Goal: Task Accomplishment & Management: Manage account settings

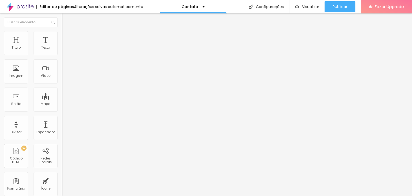
click at [62, 35] on li "Estilo" at bounding box center [93, 33] width 62 height 5
click at [66, 38] on span "Avançado" at bounding box center [75, 40] width 18 height 5
click at [62, 31] on li "Conteúdo" at bounding box center [93, 28] width 62 height 5
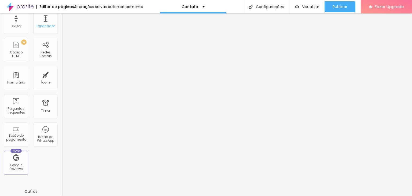
scroll to position [107, 0]
click at [41, 139] on div "Botão do WhatsApp" at bounding box center [45, 137] width 21 height 8
click at [45, 132] on div "Botão do WhatsApp" at bounding box center [46, 133] width 24 height 24
click at [44, 129] on div "Botão do WhatsApp" at bounding box center [46, 133] width 24 height 24
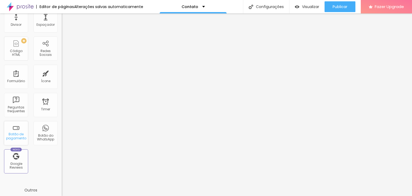
click at [19, 132] on div "Botão de pagamento" at bounding box center [15, 136] width 21 height 8
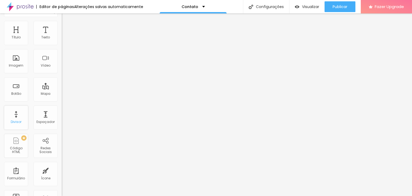
scroll to position [0, 0]
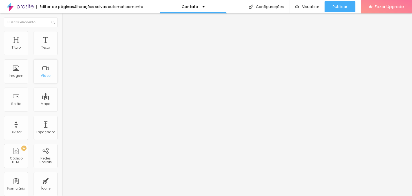
click at [44, 70] on div "Vídeo" at bounding box center [46, 71] width 24 height 24
click at [40, 96] on div "Mapa" at bounding box center [46, 99] width 24 height 24
click at [40, 100] on div "Mapa" at bounding box center [46, 99] width 24 height 24
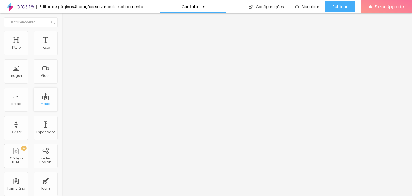
click at [41, 100] on div "Mapa" at bounding box center [46, 99] width 24 height 24
click at [42, 100] on div "Mapa" at bounding box center [46, 99] width 24 height 24
drag, startPoint x: 42, startPoint y: 99, endPoint x: 38, endPoint y: 100, distance: 4.7
click at [38, 100] on div "Mapa" at bounding box center [46, 99] width 24 height 24
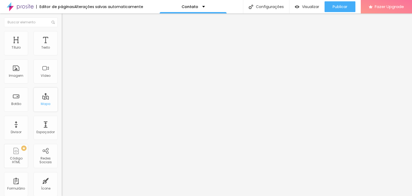
click at [38, 100] on div "Mapa" at bounding box center [46, 99] width 24 height 24
drag, startPoint x: 31, startPoint y: 60, endPoint x: 4, endPoint y: 60, distance: 26.5
click at [62, 50] on input "Alboom [GEOGRAPHIC_DATA]" at bounding box center [94, 47] width 64 height 5
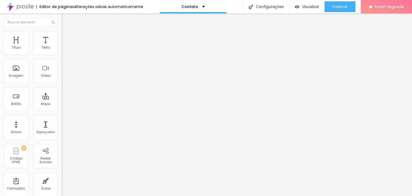
type input "[PERSON_NAME], 310"
type input "14"
type input "13"
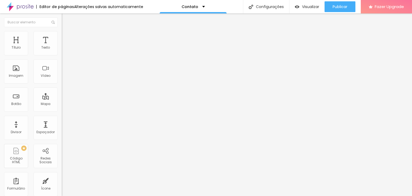
type input "12"
type input "11"
type input "10"
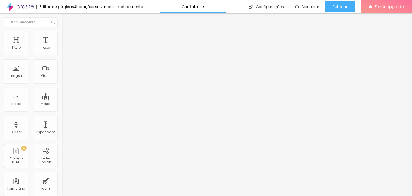
type input "10"
drag, startPoint x: 28, startPoint y: 83, endPoint x: 10, endPoint y: 84, distance: 18.8
click at [62, 135] on input "range" at bounding box center [79, 137] width 35 height 4
type input "11"
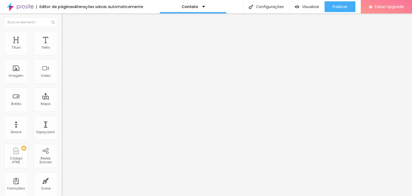
type input "12"
type input "13"
type input "14"
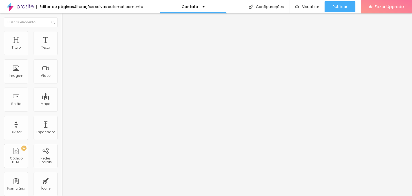
type input "14"
type input "15"
type input "16"
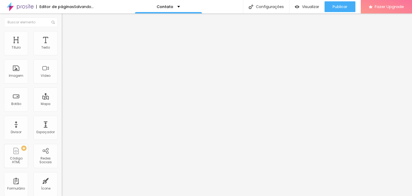
type input "17"
drag, startPoint x: 13, startPoint y: 84, endPoint x: 34, endPoint y: 86, distance: 21.2
click at [62, 135] on input "range" at bounding box center [79, 137] width 35 height 4
type input "16"
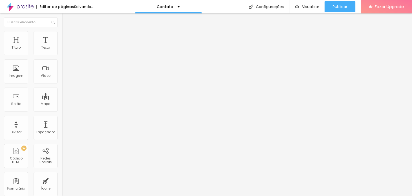
type input "16"
drag, startPoint x: 36, startPoint y: 85, endPoint x: 31, endPoint y: 85, distance: 4.6
click at [62, 135] on input "range" at bounding box center [79, 137] width 35 height 4
type input "15"
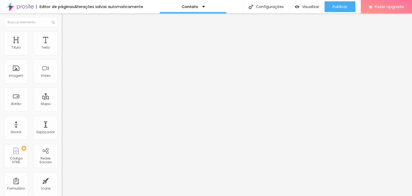
drag, startPoint x: 32, startPoint y: 85, endPoint x: 28, endPoint y: 85, distance: 4.0
click at [62, 135] on input "range" at bounding box center [79, 137] width 35 height 4
type input "14"
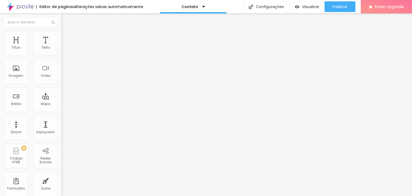
click at [62, 135] on input "range" at bounding box center [79, 137] width 35 height 4
click at [62, 64] on img at bounding box center [64, 62] width 4 height 4
click at [62, 68] on img at bounding box center [64, 67] width 4 height 4
click at [66, 38] on span "Avançado" at bounding box center [75, 40] width 18 height 5
click at [62, 35] on li "Estilo" at bounding box center [93, 33] width 62 height 5
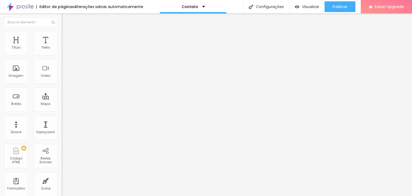
click at [66, 32] on span "Conteúdo" at bounding box center [74, 29] width 17 height 5
click at [62, 20] on button "Editar Mapa" at bounding box center [93, 19] width 62 height 12
click at [43, 49] on div "Texto" at bounding box center [45, 48] width 9 height 4
click at [43, 46] on div "Texto" at bounding box center [45, 48] width 9 height 4
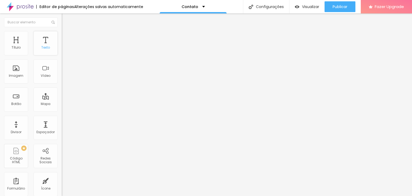
click at [43, 46] on div "Texto" at bounding box center [45, 48] width 9 height 4
click at [40, 40] on div "Texto" at bounding box center [46, 43] width 24 height 24
click at [39, 40] on div "Texto" at bounding box center [46, 43] width 24 height 24
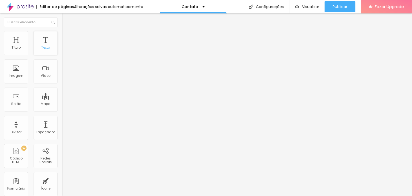
click at [39, 40] on div "Texto" at bounding box center [46, 43] width 24 height 24
click at [42, 98] on div "Mapa" at bounding box center [46, 99] width 24 height 24
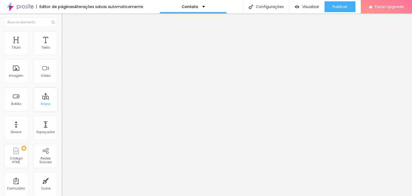
click at [42, 98] on div "Mapa" at bounding box center [46, 99] width 24 height 24
click at [15, 77] on div "Imagem" at bounding box center [16, 76] width 14 height 4
click at [17, 100] on div "Botão" at bounding box center [16, 99] width 24 height 24
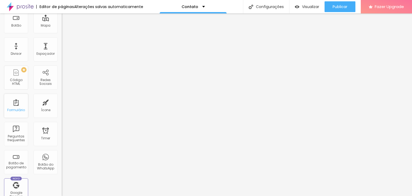
scroll to position [80, 0]
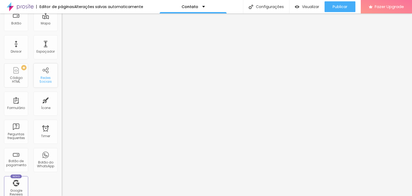
click at [40, 77] on div "Redes Sociais" at bounding box center [45, 80] width 21 height 8
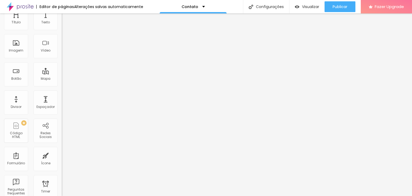
scroll to position [0, 0]
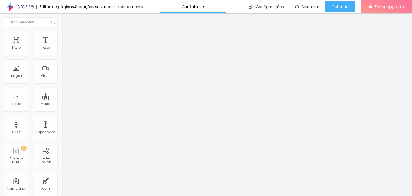
click at [62, 131] on div "Editar Formulário Conteúdo Estilo Avançado Formulário Contato" at bounding box center [93, 104] width 62 height 182
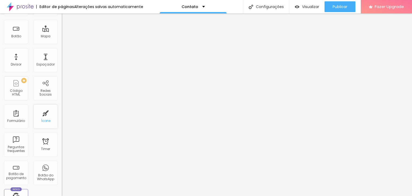
scroll to position [80, 0]
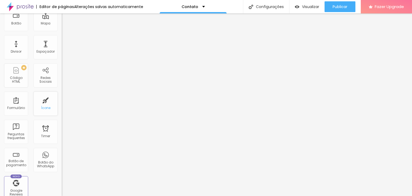
click at [39, 102] on div "Ícone" at bounding box center [46, 103] width 24 height 24
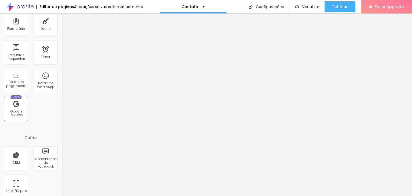
scroll to position [161, 0]
click at [38, 77] on div "Botão do WhatsApp" at bounding box center [46, 79] width 24 height 24
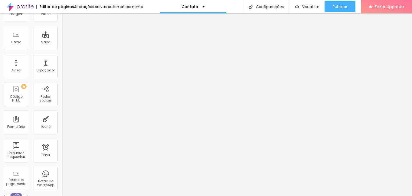
scroll to position [59, 0]
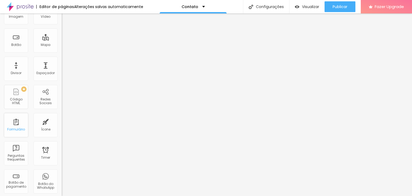
click at [20, 126] on div "Formulário" at bounding box center [16, 125] width 24 height 24
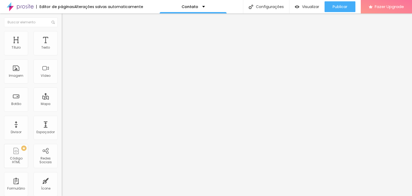
click at [65, 52] on div "Contato" at bounding box center [92, 49] width 55 height 5
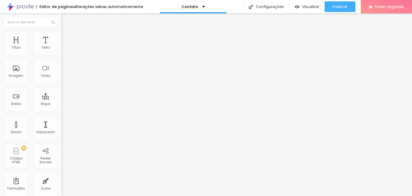
type input "[EMAIL_ADDRESS][DOMAIN_NAME]"
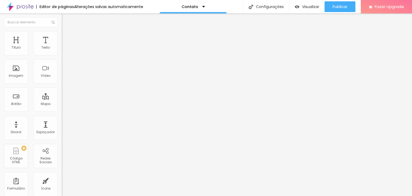
type input "Contato"
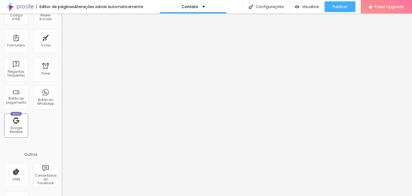
scroll to position [166, 0]
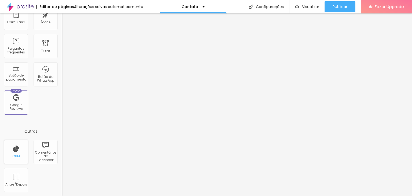
click at [23, 158] on div "CRM" at bounding box center [16, 152] width 24 height 24
click at [17, 153] on div "CRM" at bounding box center [16, 152] width 24 height 24
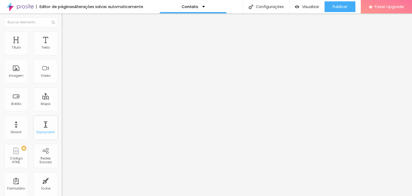
scroll to position [0, 0]
click at [18, 43] on div "Título" at bounding box center [16, 43] width 24 height 24
click at [303, 6] on span "Visualizar" at bounding box center [310, 7] width 17 height 4
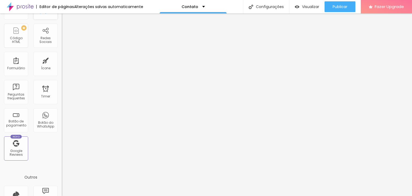
scroll to position [134, 0]
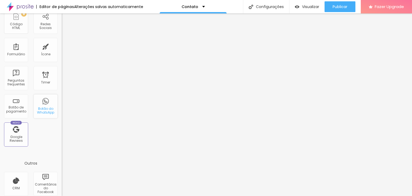
click at [39, 102] on div "Botão do WhatsApp" at bounding box center [46, 106] width 24 height 24
click at [42, 107] on div "Botão do WhatsApp" at bounding box center [45, 111] width 21 height 8
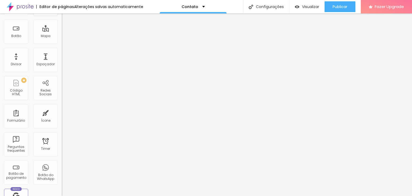
scroll to position [107, 0]
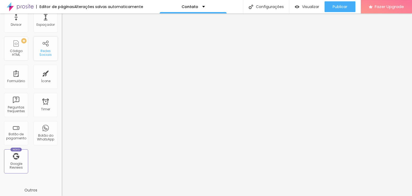
click at [37, 48] on div "Redes Sociais" at bounding box center [46, 48] width 24 height 24
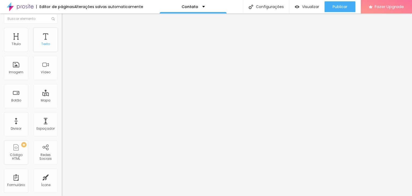
scroll to position [0, 0]
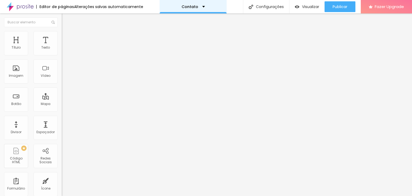
click at [200, 5] on div "Contato" at bounding box center [192, 7] width 23 height 4
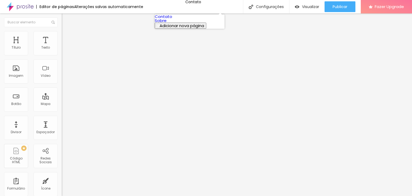
click at [166, 23] on link "Sobre" at bounding box center [161, 21] width 12 height 6
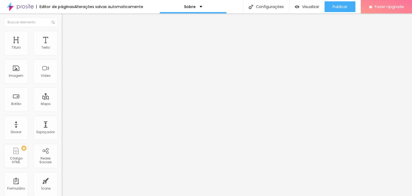
click at [62, 46] on span "Trocar imagem" at bounding box center [76, 44] width 29 height 5
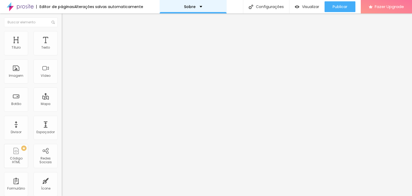
click at [203, 10] on div "Sobre" at bounding box center [192, 6] width 67 height 13
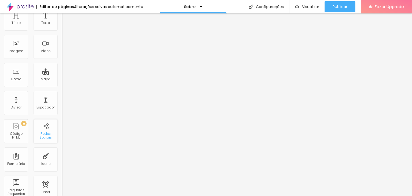
scroll to position [27, 0]
click at [43, 160] on div "Ícone" at bounding box center [45, 161] width 9 height 4
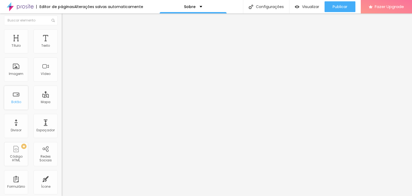
scroll to position [0, 0]
click at [17, 46] on div "Título" at bounding box center [16, 48] width 9 height 4
click at [41, 49] on div "Texto" at bounding box center [45, 48] width 9 height 4
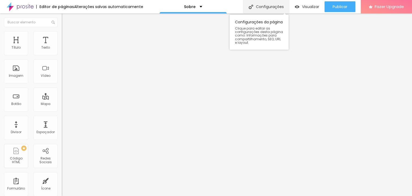
click at [258, 6] on div "Configurações" at bounding box center [266, 6] width 46 height 13
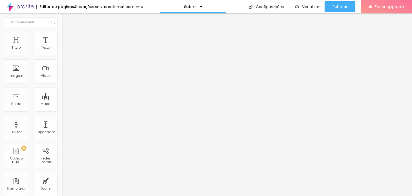
type input "Sobre - Carlos Nemitz"
drag, startPoint x: 217, startPoint y: 132, endPoint x: 200, endPoint y: 135, distance: 17.7
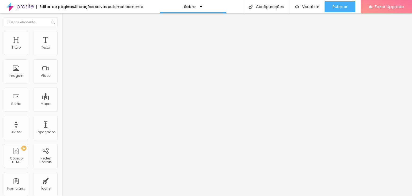
drag, startPoint x: 236, startPoint y: 133, endPoint x: 214, endPoint y: 132, distance: 21.7
type textarea "Um pouco sobre Carlos Nemitz."
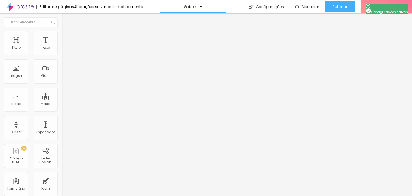
click at [62, 112] on img at bounding box center [64, 114] width 4 height 4
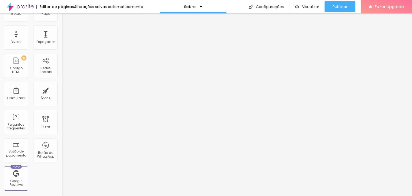
scroll to position [107, 0]
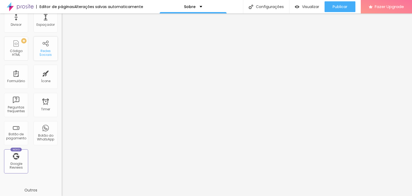
click at [40, 54] on div "Redes Sociais" at bounding box center [45, 53] width 21 height 8
click at [43, 47] on div "Redes Sociais" at bounding box center [46, 48] width 24 height 24
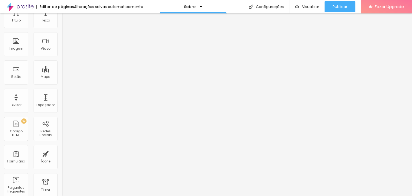
scroll to position [0, 0]
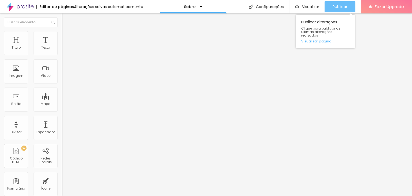
click at [340, 7] on span "Publicar" at bounding box center [339, 7] width 15 height 4
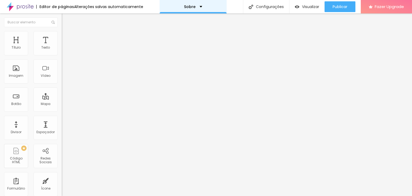
click at [186, 6] on p "Sobre" at bounding box center [190, 7] width 12 height 4
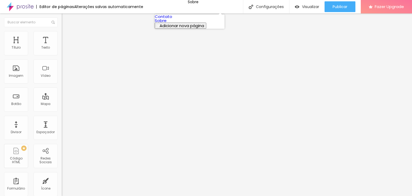
click at [172, 19] on link "Contato" at bounding box center [163, 17] width 17 height 6
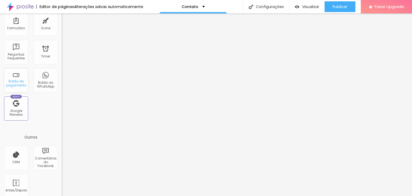
scroll to position [161, 0]
click at [42, 84] on div "Botão do WhatsApp" at bounding box center [45, 84] width 21 height 8
click at [42, 80] on div "Botão do WhatsApp" at bounding box center [45, 84] width 21 height 8
click at [40, 79] on div "Botão do WhatsApp" at bounding box center [46, 79] width 24 height 24
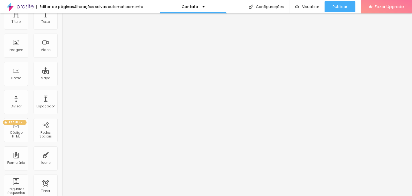
scroll to position [0, 0]
